Goal: Information Seeking & Learning: Check status

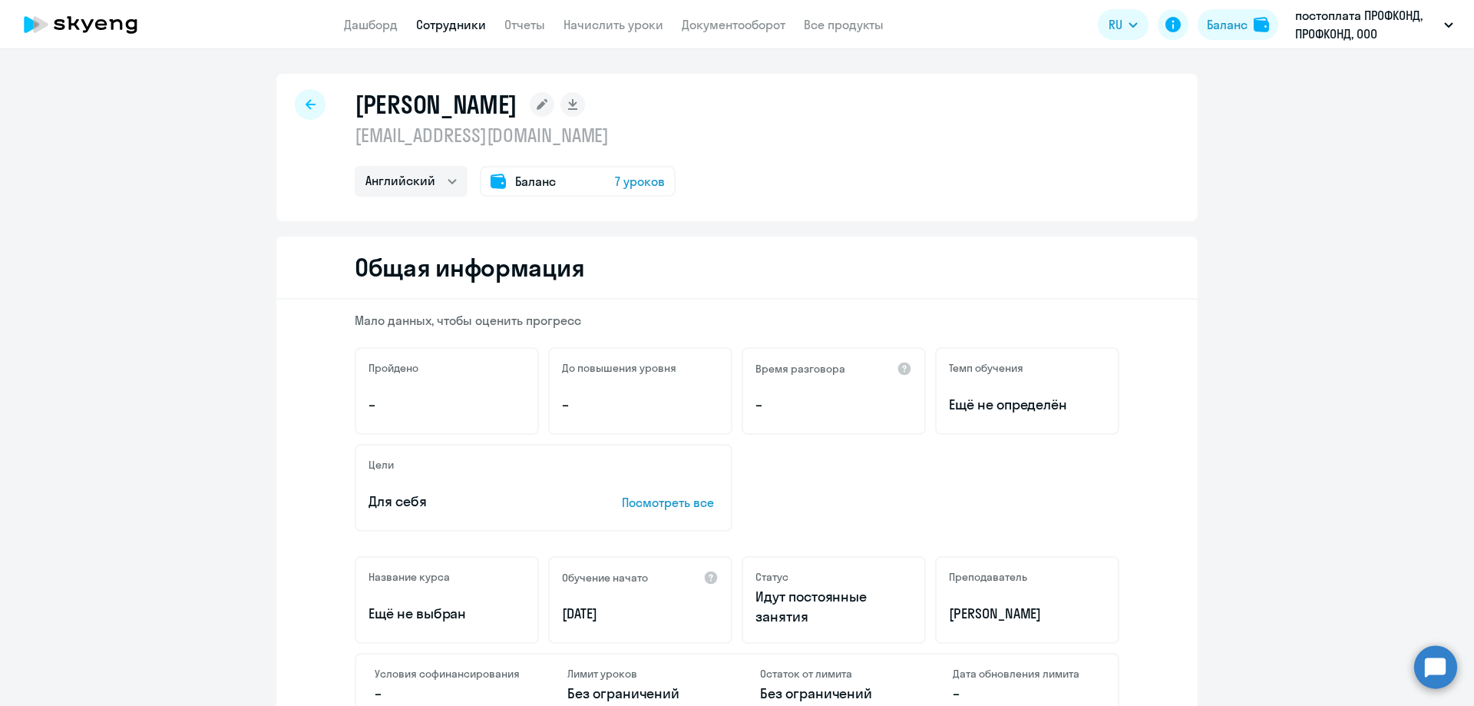
select select "english"
click at [346, 28] on link "Дашборд" at bounding box center [371, 24] width 54 height 15
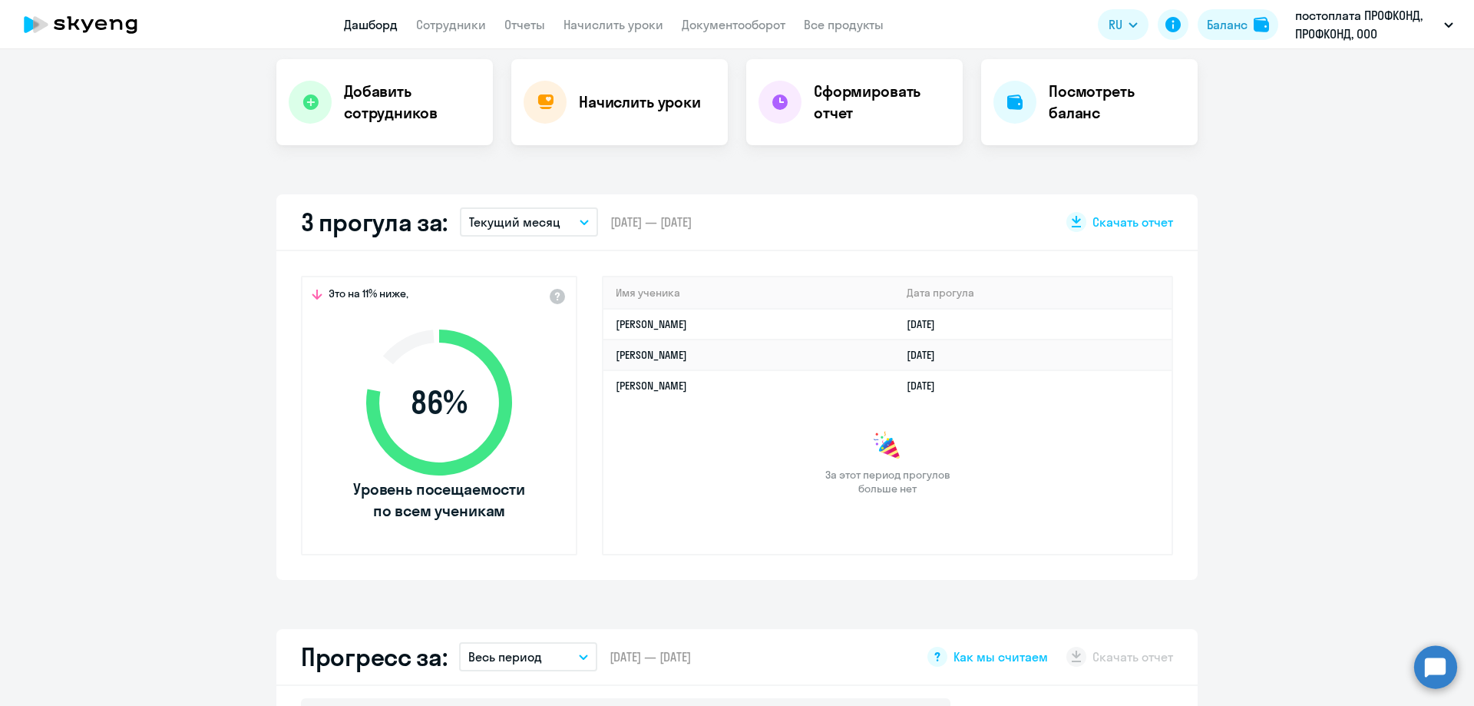
scroll to position [307, 0]
select select "30"
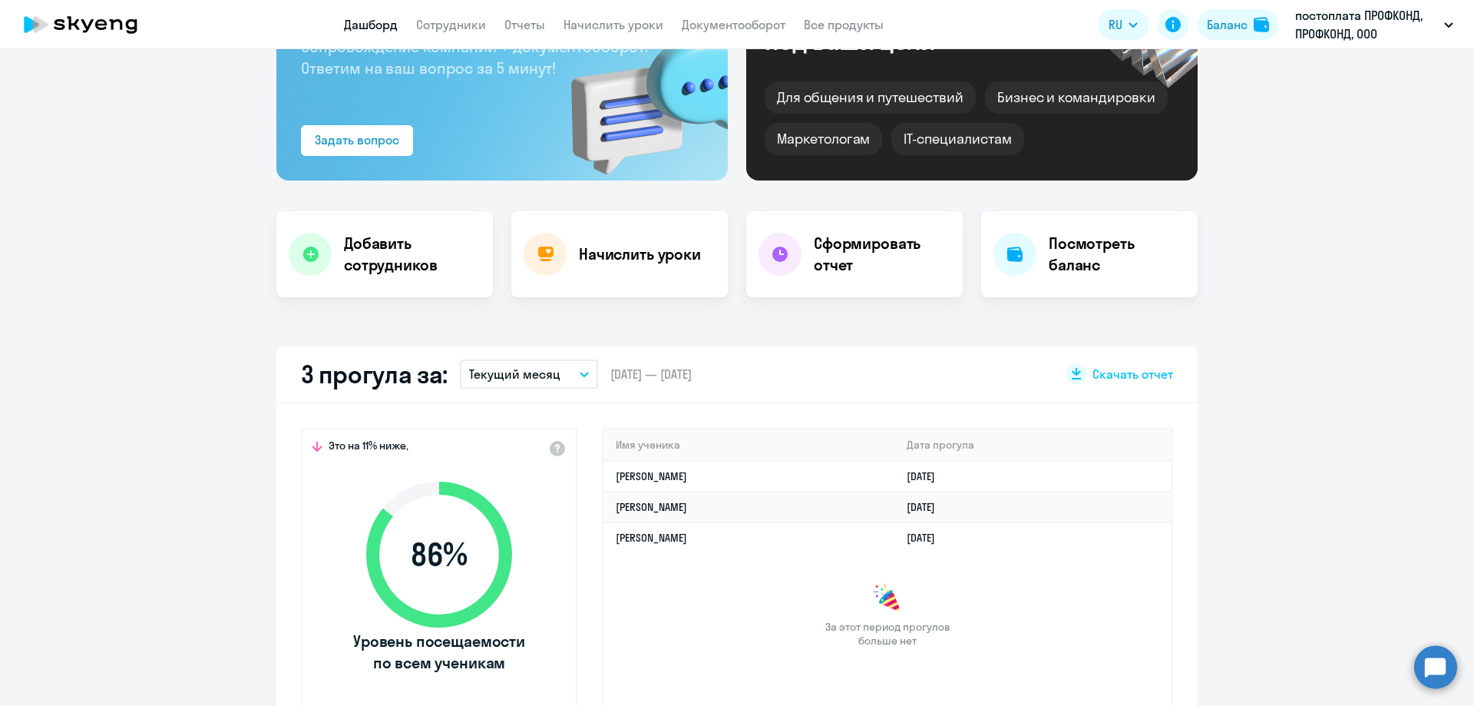
scroll to position [0, 0]
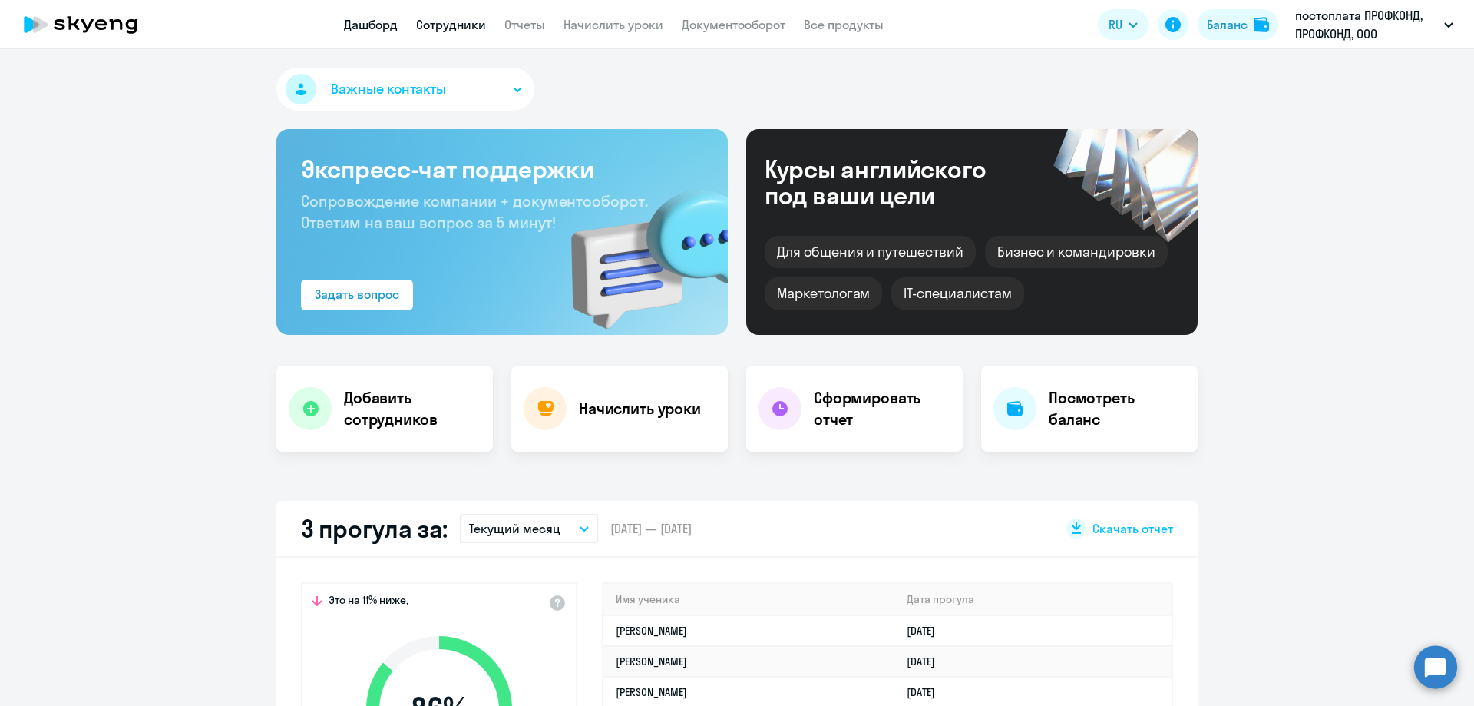
click at [436, 28] on link "Сотрудники" at bounding box center [451, 24] width 70 height 15
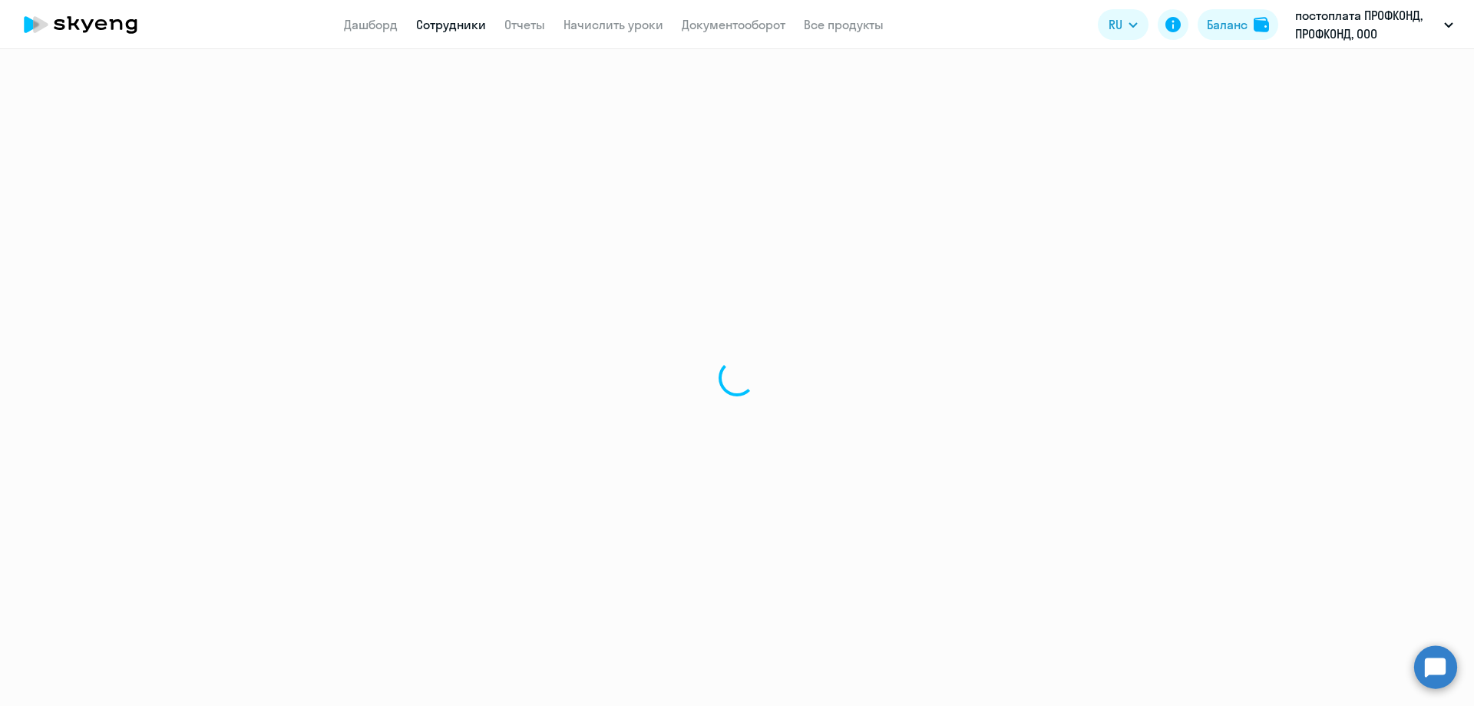
select select "30"
